Goal: Transaction & Acquisition: Purchase product/service

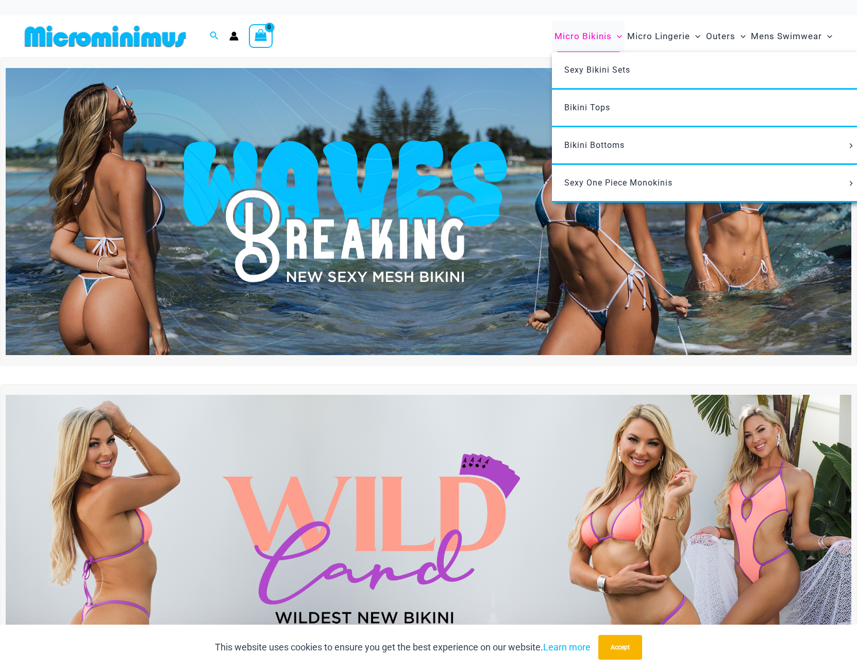
click at [581, 37] on span "Micro Bikinis" at bounding box center [582, 36] width 57 height 26
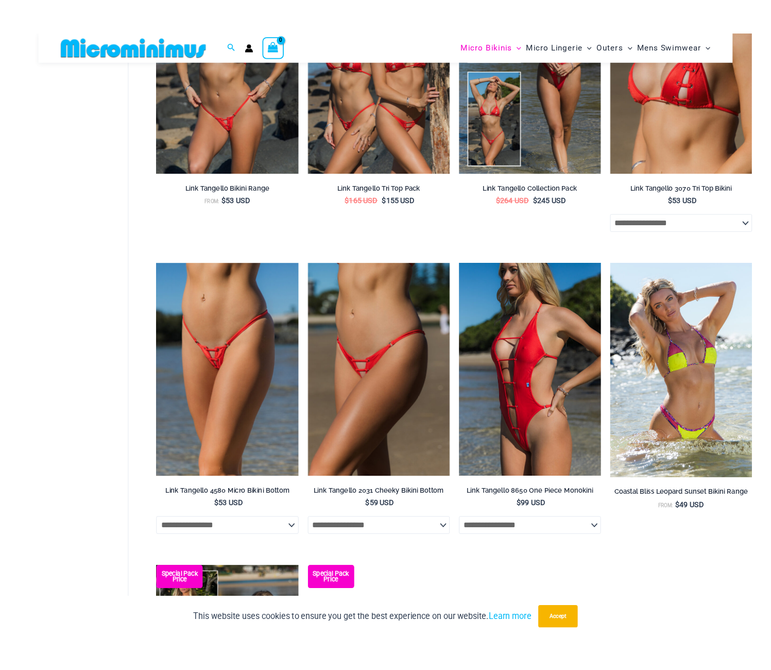
scroll to position [1033, 0]
